Goal: Find specific page/section: Find specific page/section

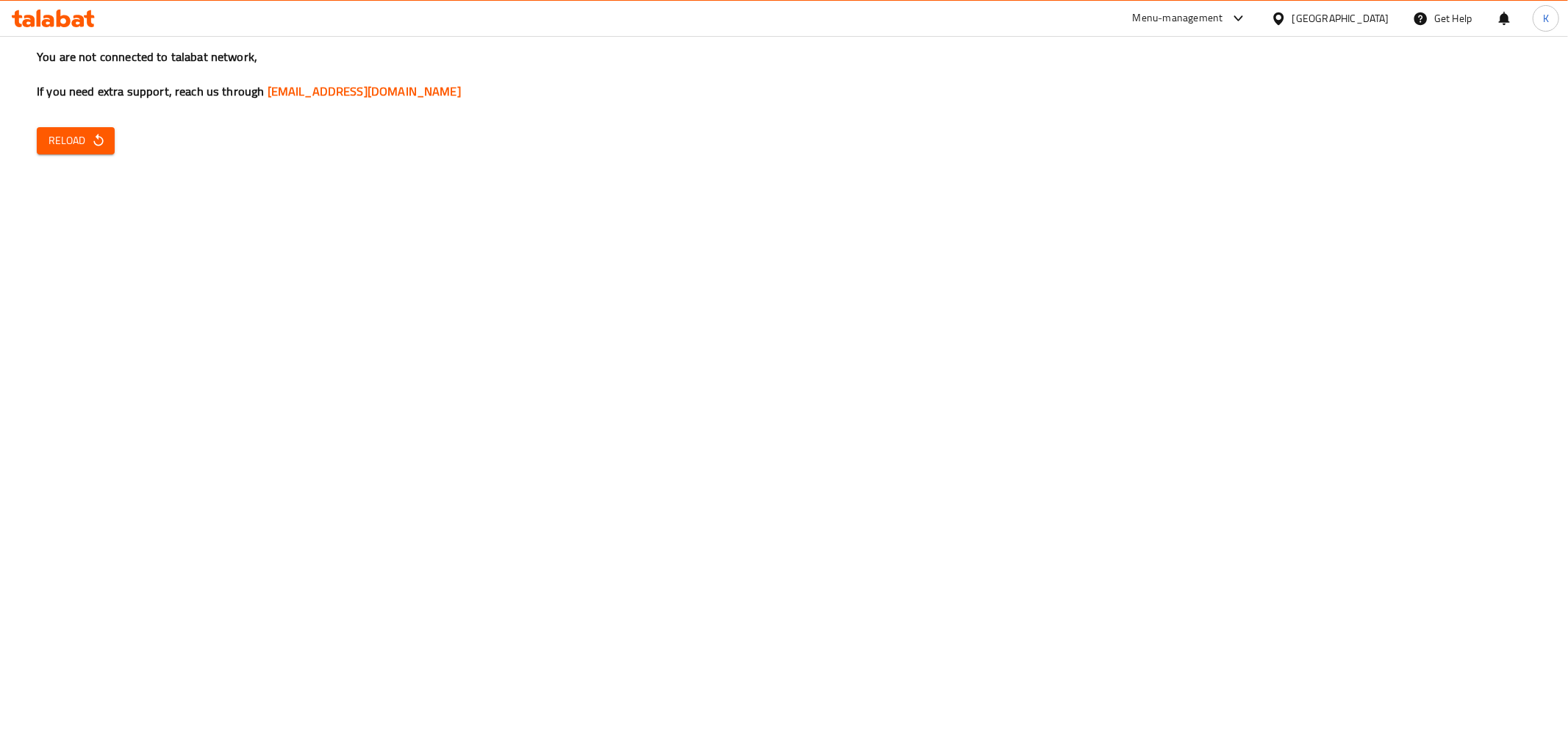
click at [74, 150] on button "Reload" at bounding box center [75, 140] width 78 height 27
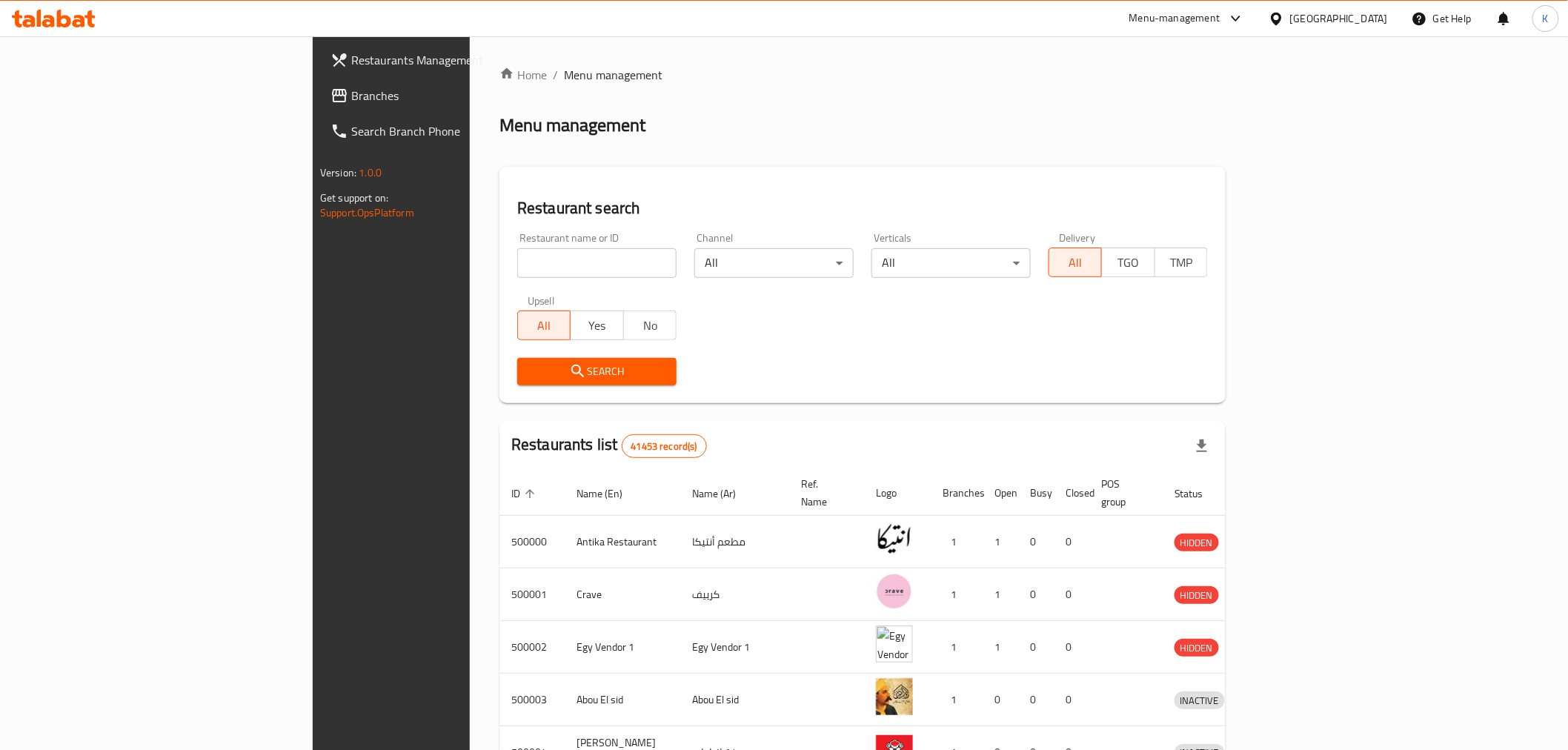
click at [1362, 25] on div "[GEOGRAPHIC_DATA]" at bounding box center [1338, 18] width 98 height 16
click at [1231, 381] on div "[GEOGRAPHIC_DATA]" at bounding box center [1227, 389] width 98 height 16
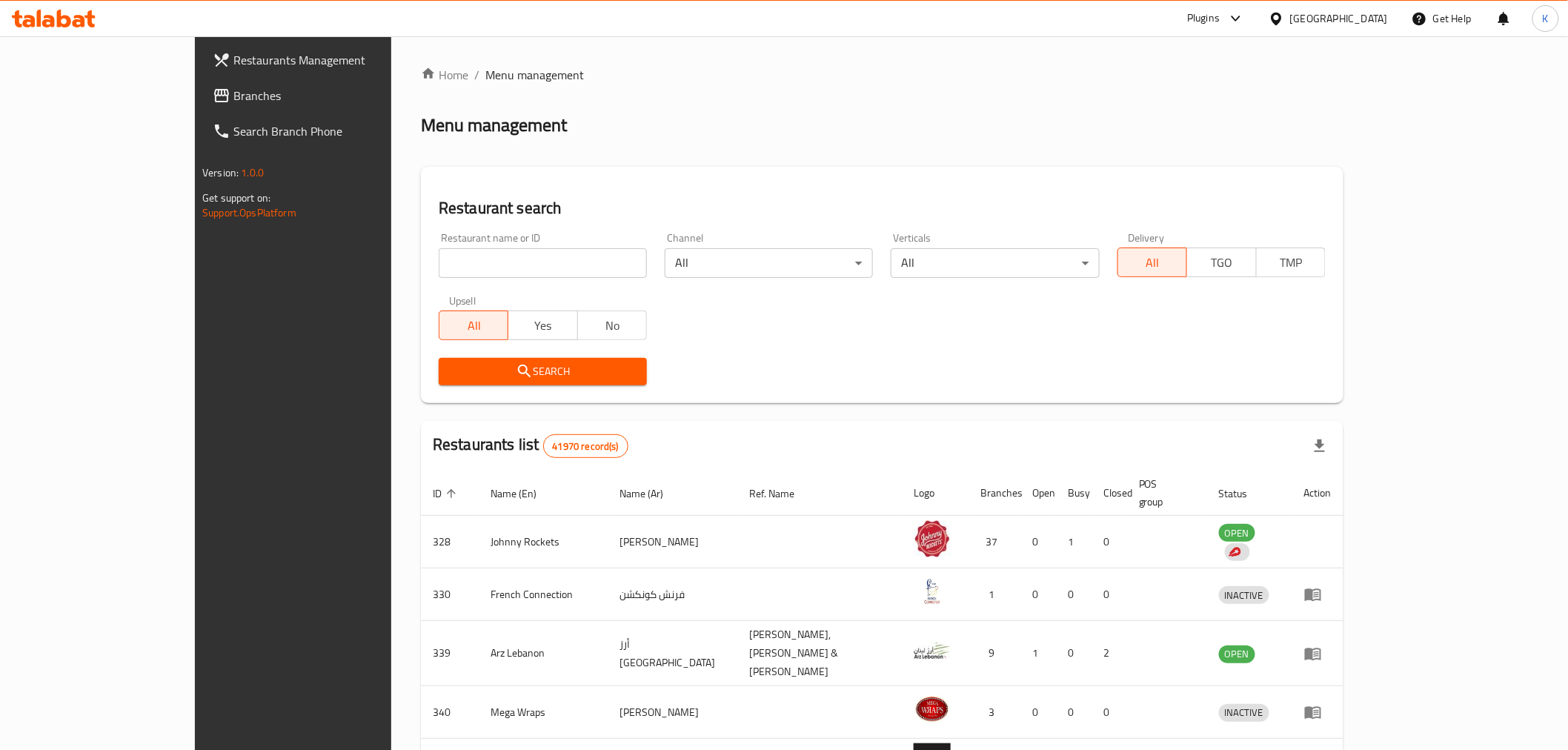
click at [233, 98] on span "Branches" at bounding box center [339, 96] width 211 height 17
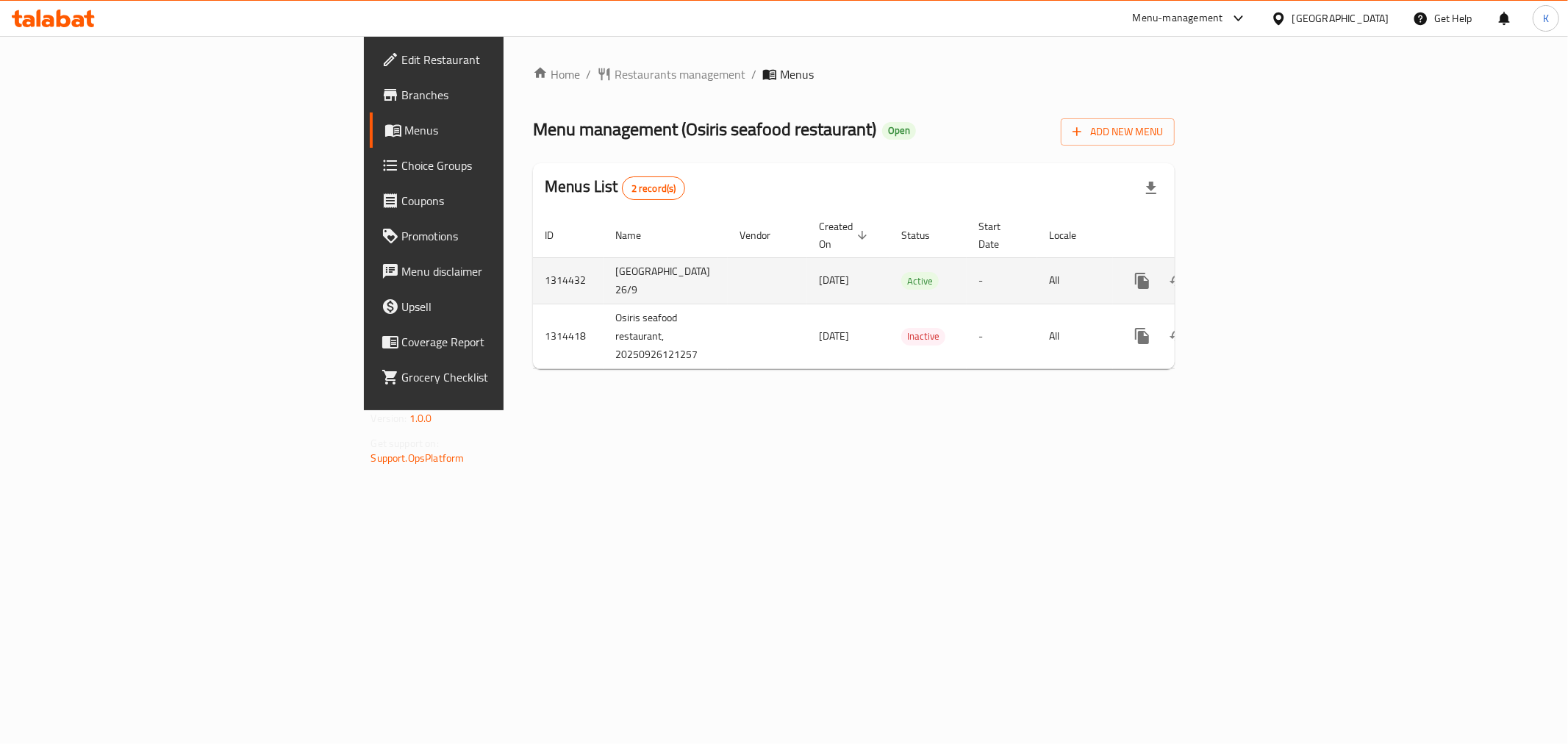
click at [1257, 272] on icon "enhanced table" at bounding box center [1248, 281] width 17 height 17
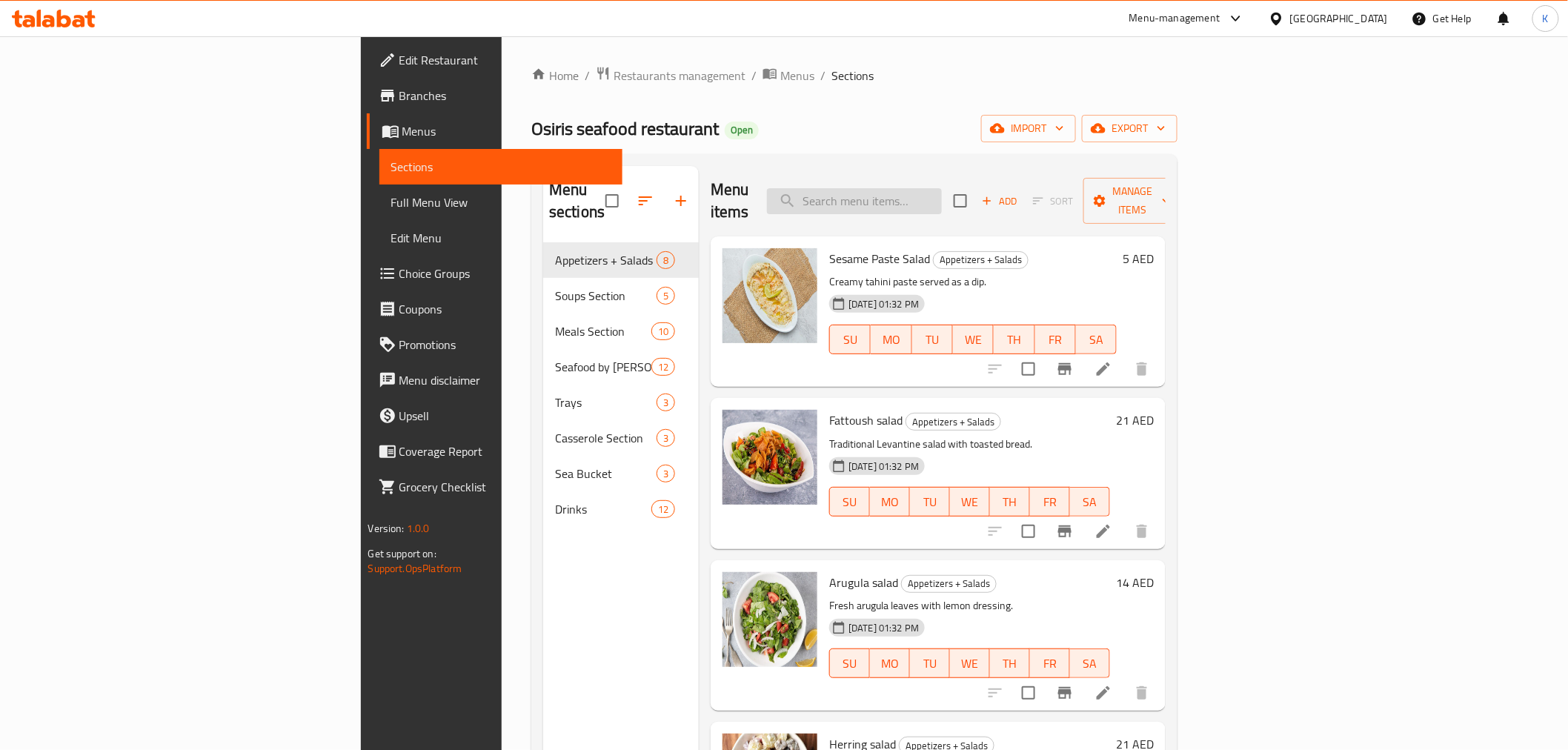
click at [942, 195] on input "search" at bounding box center [854, 201] width 175 height 26
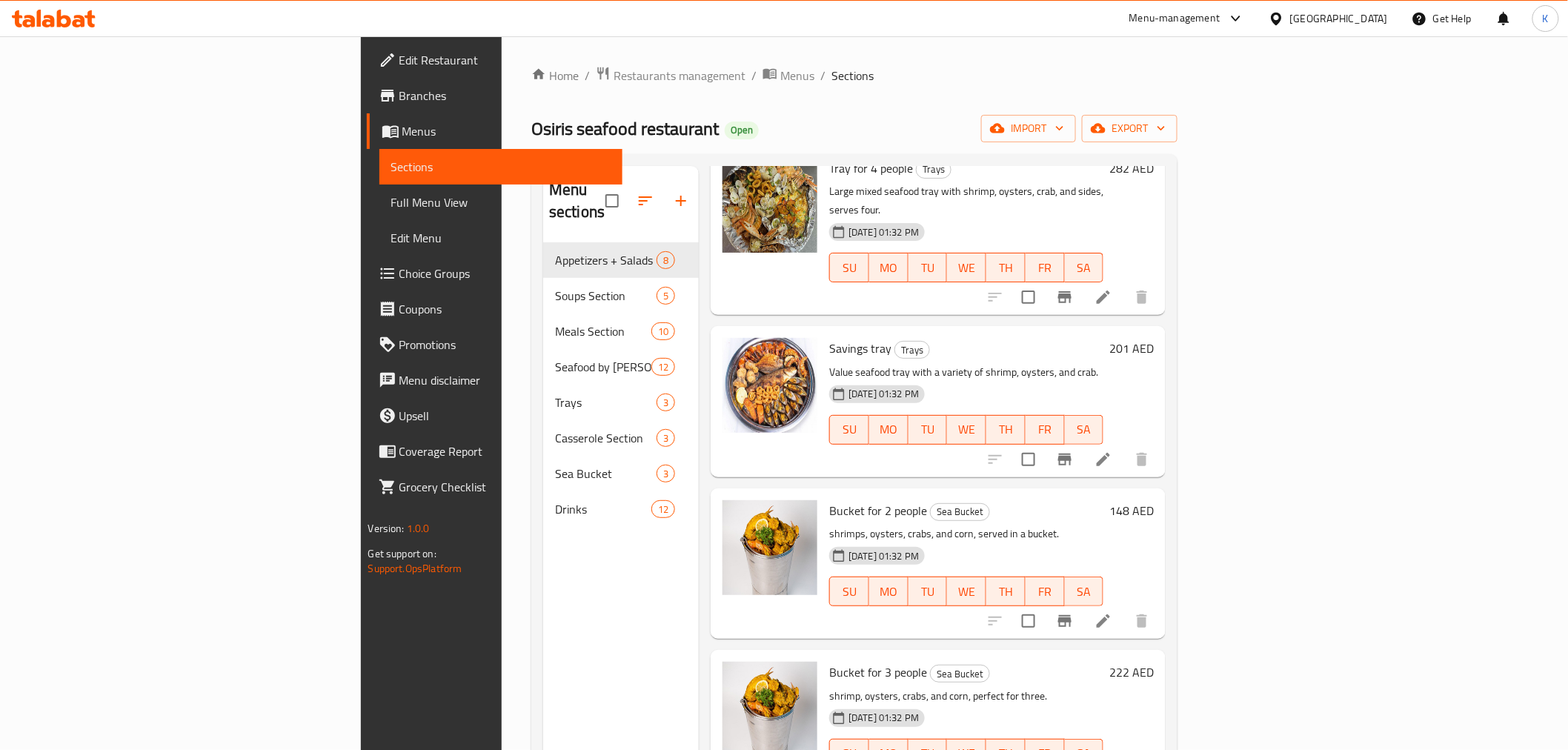
scroll to position [743, 0]
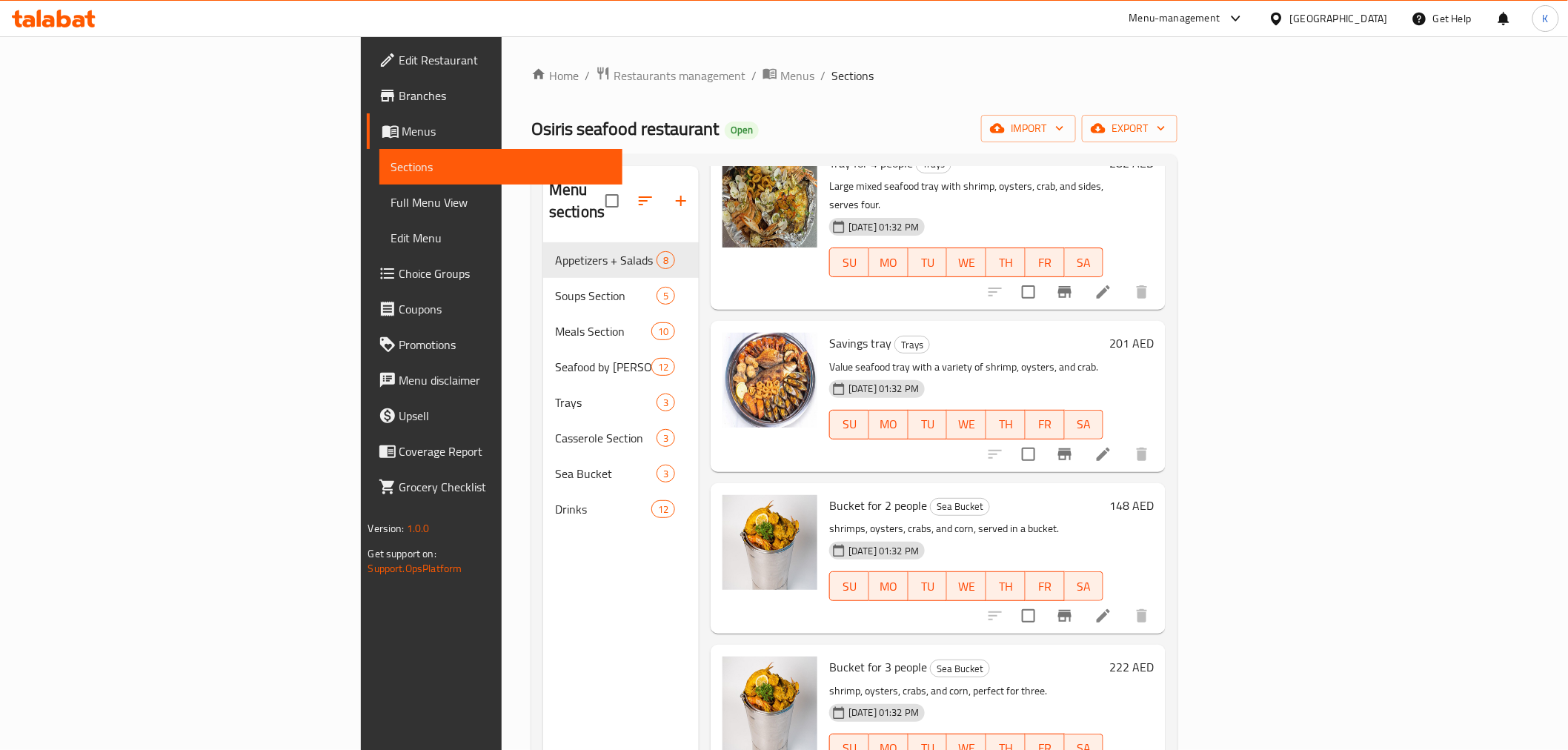
type input "shrimp"
